Goal: Use online tool/utility: Utilize a website feature to perform a specific function

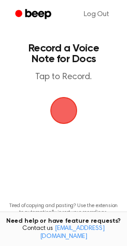
click at [75, 108] on span "button" at bounding box center [64, 110] width 32 height 32
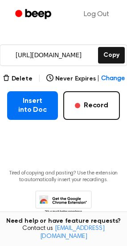
scroll to position [147, 0]
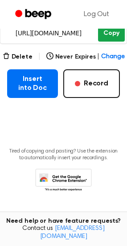
click at [108, 38] on button "Copy" at bounding box center [111, 33] width 26 height 17
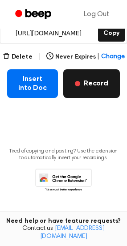
click at [79, 81] on span "button" at bounding box center [77, 83] width 5 height 5
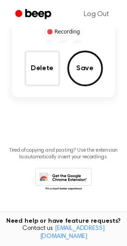
scroll to position [98, 0]
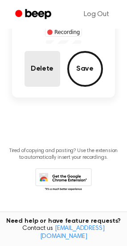
click at [54, 79] on button "Delete" at bounding box center [43, 69] width 36 height 36
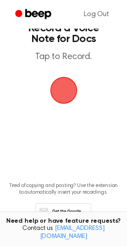
scroll to position [0, 0]
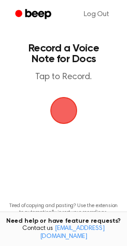
click at [61, 119] on span "button" at bounding box center [63, 110] width 25 height 25
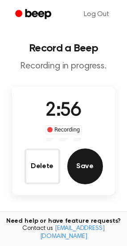
click at [90, 170] on button "Save" at bounding box center [86, 167] width 36 height 36
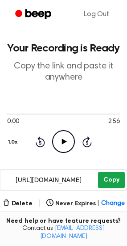
click at [110, 187] on button "Copy" at bounding box center [111, 180] width 26 height 17
